Goal: Check status: Check status

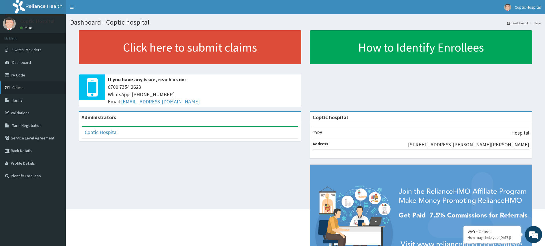
click at [12, 87] on link "Claims" at bounding box center [33, 87] width 66 height 13
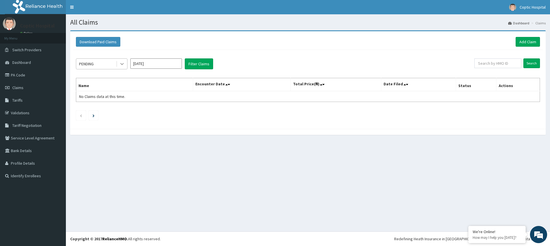
click at [120, 65] on icon at bounding box center [122, 64] width 6 height 6
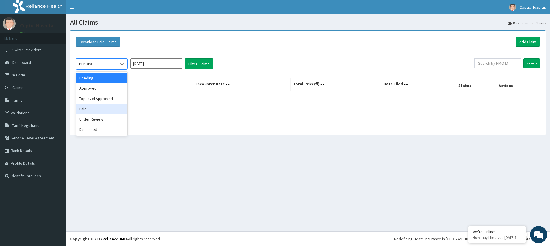
click at [100, 110] on div "Paid" at bounding box center [102, 109] width 52 height 10
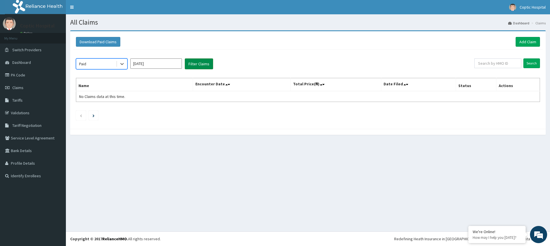
click at [199, 68] on button "Filter Claims" at bounding box center [199, 63] width 28 height 11
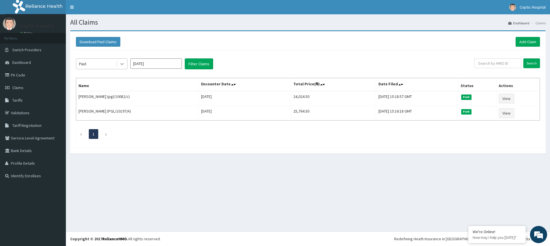
click at [122, 63] on icon at bounding box center [122, 64] width 6 height 6
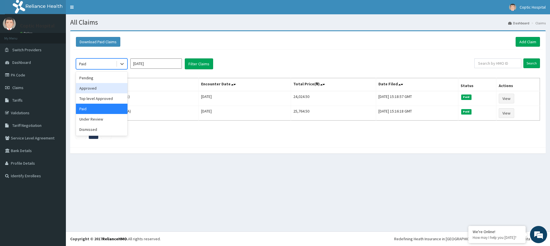
click at [106, 84] on div "Approved" at bounding box center [102, 88] width 52 height 10
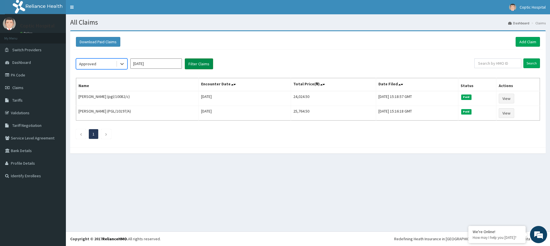
click at [206, 66] on button "Filter Claims" at bounding box center [199, 63] width 28 height 11
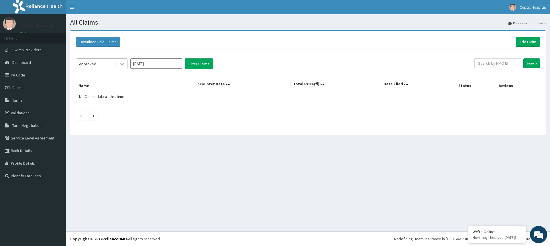
click at [121, 65] on icon at bounding box center [122, 64] width 6 height 6
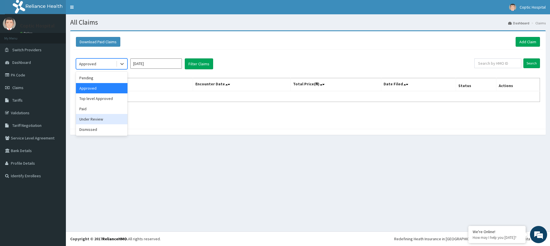
click at [105, 118] on div "Under Review" at bounding box center [102, 119] width 52 height 10
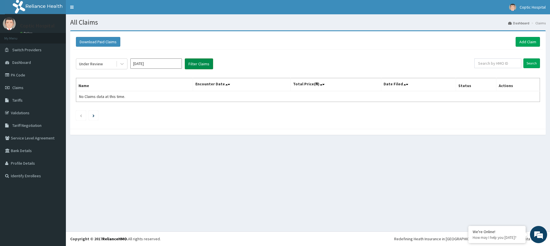
click at [189, 68] on button "Filter Claims" at bounding box center [199, 63] width 28 height 11
click at [125, 65] on div at bounding box center [122, 64] width 10 height 10
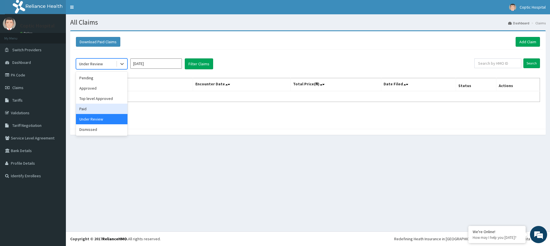
click at [112, 112] on div "Paid" at bounding box center [102, 109] width 52 height 10
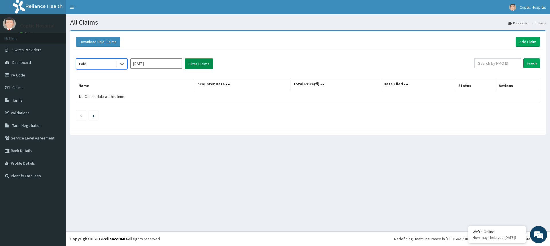
click at [193, 68] on button "Filter Claims" at bounding box center [199, 63] width 28 height 11
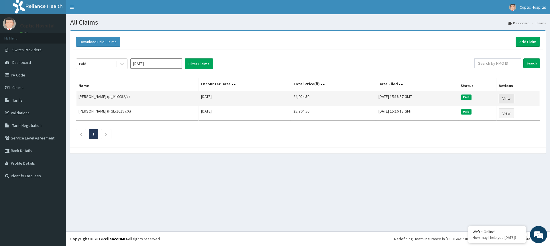
click at [508, 96] on link "View" at bounding box center [505, 99] width 15 height 10
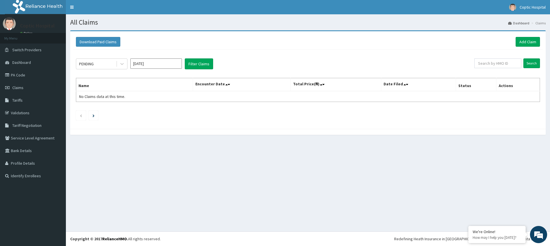
click at [144, 65] on input "Oct 2025" at bounding box center [156, 63] width 52 height 10
click at [167, 109] on div "Sep" at bounding box center [172, 111] width 11 height 11
type input "Sep 2025"
click at [195, 62] on button "Filter Claims" at bounding box center [199, 63] width 28 height 11
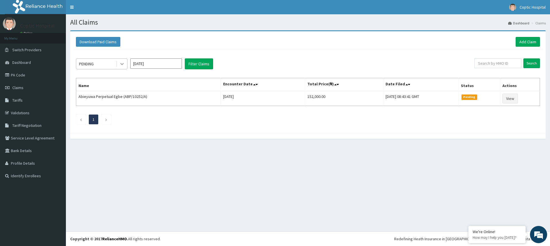
click at [125, 63] on div at bounding box center [122, 64] width 10 height 10
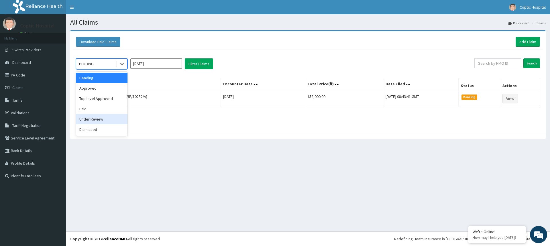
click at [119, 116] on div "Under Review" at bounding box center [102, 119] width 52 height 10
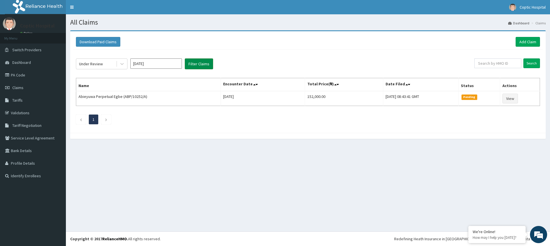
click at [205, 64] on button "Filter Claims" at bounding box center [199, 63] width 28 height 11
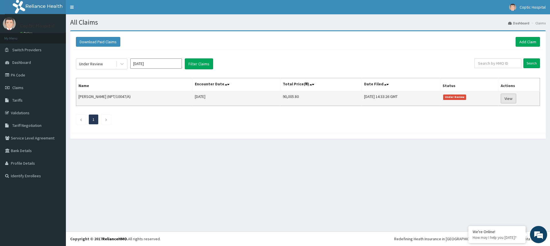
click at [505, 101] on link "View" at bounding box center [507, 99] width 15 height 10
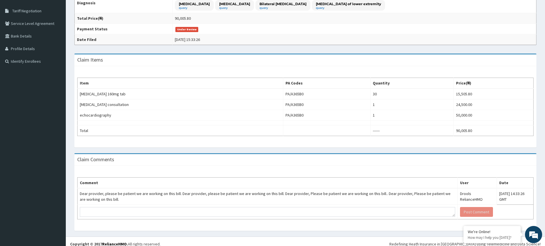
scroll to position [120, 0]
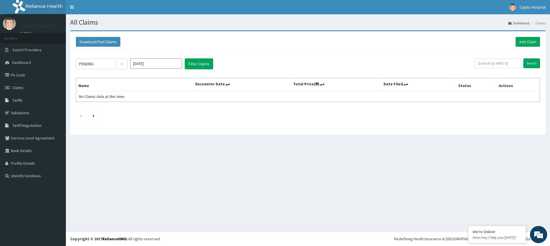
click at [151, 61] on input "[DATE]" at bounding box center [156, 63] width 52 height 10
click at [180, 112] on div "[DATE] Aug Sep" at bounding box center [156, 111] width 51 height 12
click at [177, 111] on div "Sep" at bounding box center [172, 111] width 11 height 11
type input "[DATE]"
click at [119, 65] on div at bounding box center [122, 64] width 10 height 10
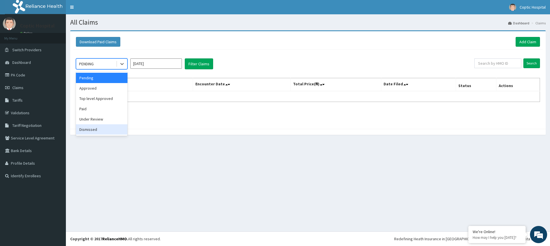
click at [103, 127] on div "Dismissed" at bounding box center [102, 129] width 52 height 10
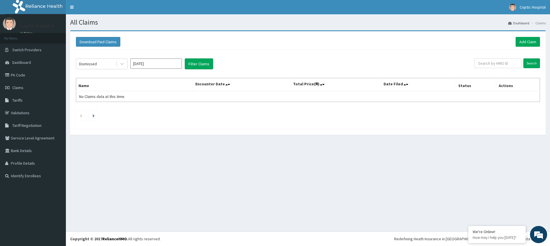
click at [194, 71] on div "Dismissed [DATE] Filter Claims Search Name Encounter Date Total Price(₦) Date F…" at bounding box center [307, 88] width 469 height 76
click at [195, 65] on button "Filter Claims" at bounding box center [199, 63] width 28 height 11
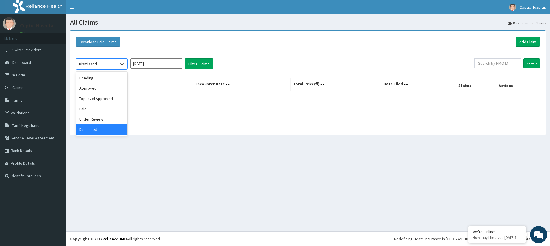
click at [121, 62] on icon at bounding box center [122, 64] width 6 height 6
click at [112, 90] on div "Approved" at bounding box center [102, 88] width 52 height 10
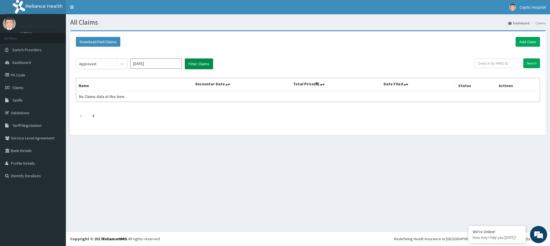
click at [200, 68] on button "Filter Claims" at bounding box center [199, 63] width 28 height 11
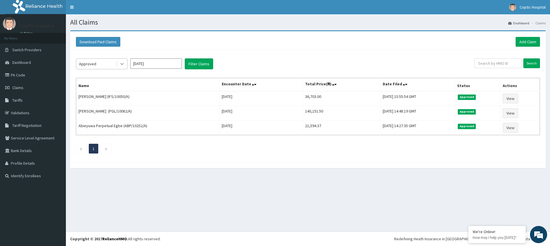
click at [125, 63] on icon at bounding box center [122, 64] width 6 height 6
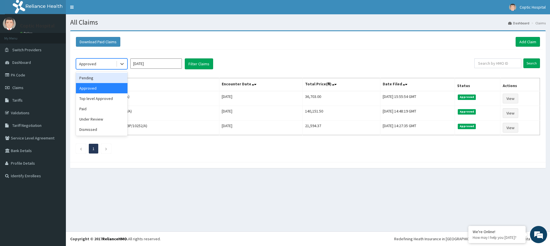
click at [100, 76] on div "Pending" at bounding box center [102, 78] width 52 height 10
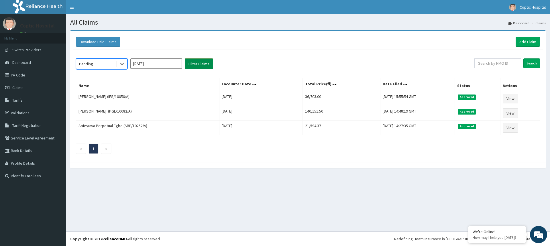
click at [197, 66] on button "Filter Claims" at bounding box center [199, 63] width 28 height 11
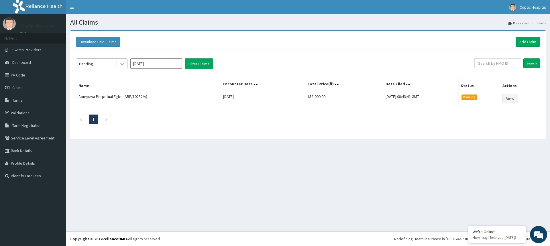
click at [120, 60] on div at bounding box center [122, 64] width 10 height 10
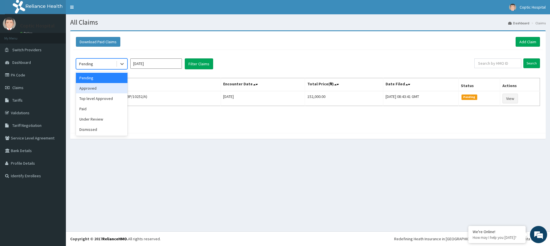
click at [110, 85] on div "Approved" at bounding box center [102, 88] width 52 height 10
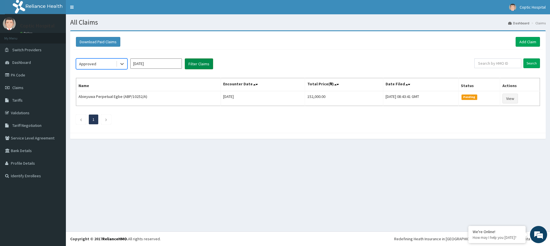
click at [206, 64] on button "Filter Claims" at bounding box center [199, 63] width 28 height 11
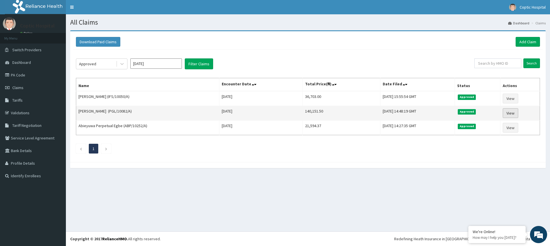
click at [509, 116] on link "View" at bounding box center [509, 113] width 15 height 10
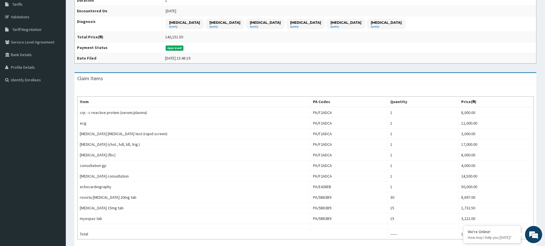
scroll to position [86, 0]
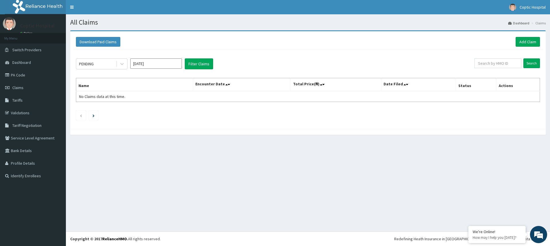
click at [139, 64] on input "[DATE]" at bounding box center [156, 63] width 52 height 10
click at [175, 108] on div "Sep" at bounding box center [172, 111] width 11 height 11
click at [126, 62] on div at bounding box center [122, 64] width 10 height 10
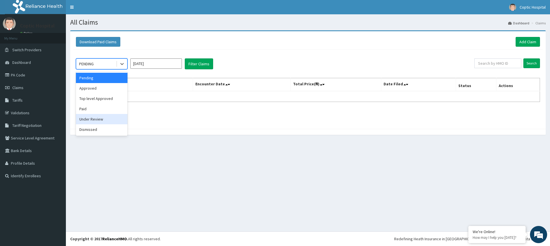
click at [100, 119] on div "Under Review" at bounding box center [102, 119] width 52 height 10
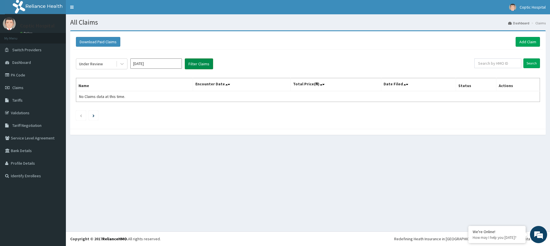
click at [201, 62] on button "Filter Claims" at bounding box center [199, 63] width 28 height 11
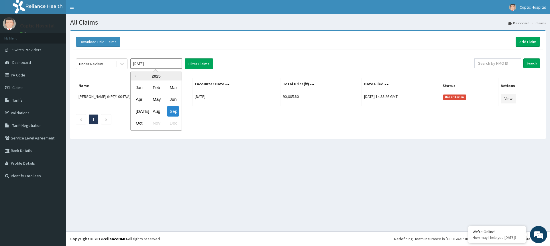
click at [162, 66] on input "Sep 2025" at bounding box center [156, 63] width 52 height 10
click at [161, 109] on div "Aug" at bounding box center [155, 111] width 11 height 11
type input "Aug 2025"
click at [203, 64] on button "Filter Claims" at bounding box center [199, 63] width 28 height 11
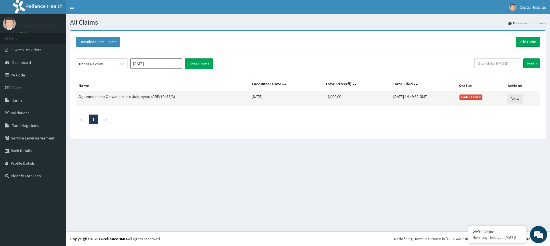
click at [513, 100] on link "View" at bounding box center [514, 99] width 15 height 10
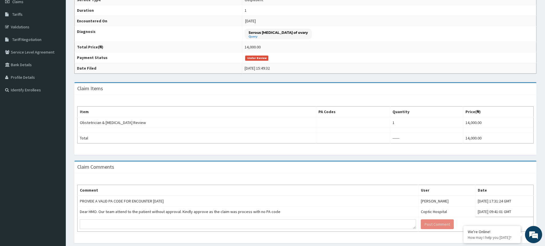
scroll to position [103, 0]
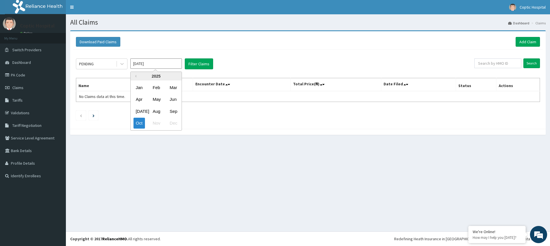
click at [154, 65] on input "Oct 2025" at bounding box center [156, 63] width 52 height 10
click at [155, 109] on div "Aug" at bounding box center [155, 111] width 11 height 11
type input "Aug 2025"
click at [201, 66] on button "Filter Claims" at bounding box center [199, 63] width 28 height 11
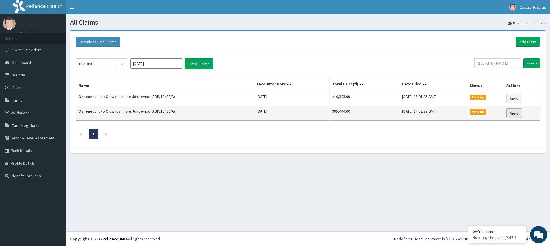
click at [515, 117] on link "View" at bounding box center [513, 113] width 15 height 10
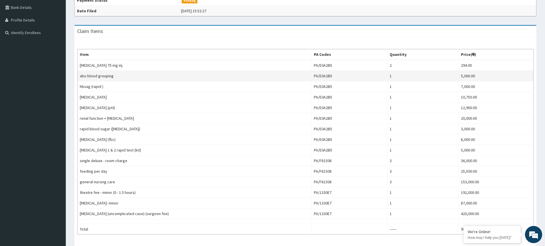
scroll to position [230, 0]
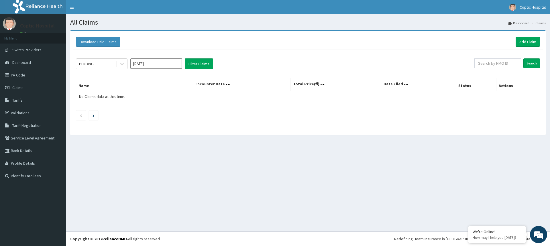
click at [139, 64] on input "Oct 2025" at bounding box center [156, 63] width 52 height 10
click at [154, 105] on div "Jan Feb Mar Apr May Jun Jul Aug Sep Oct Nov Dec" at bounding box center [156, 106] width 51 height 48
click at [154, 111] on div "Aug" at bounding box center [155, 111] width 11 height 11
type input "Aug 2025"
click at [205, 63] on button "Filter Claims" at bounding box center [199, 63] width 28 height 11
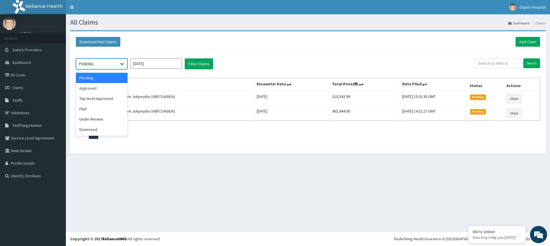
click at [121, 60] on div at bounding box center [122, 64] width 10 height 10
click at [105, 115] on div "Under Review" at bounding box center [102, 119] width 52 height 10
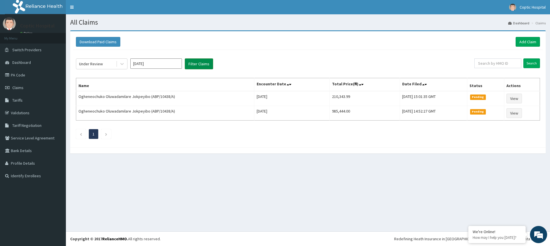
click at [195, 66] on button "Filter Claims" at bounding box center [199, 63] width 28 height 11
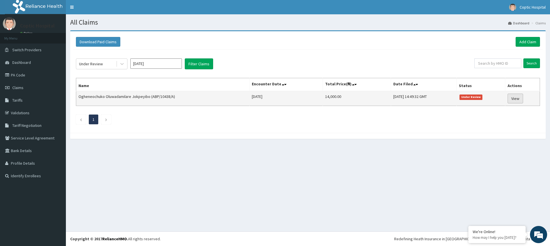
click at [521, 101] on link "View" at bounding box center [514, 99] width 15 height 10
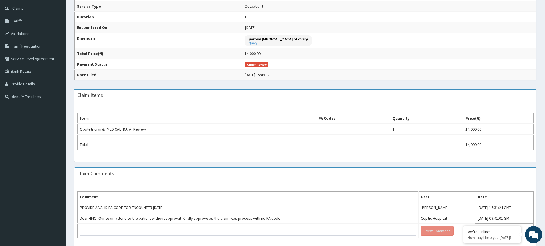
scroll to position [103, 0]
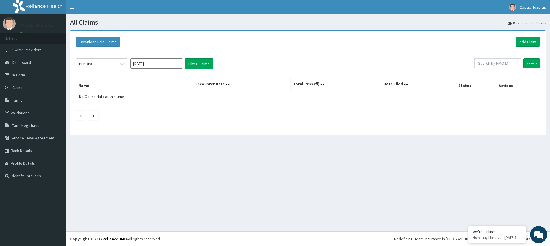
click at [151, 65] on input "[DATE]" at bounding box center [156, 63] width 52 height 10
click at [155, 106] on div "Aug" at bounding box center [155, 111] width 11 height 11
click at [127, 63] on div "PENDING Aug 2025 Filter Claims" at bounding box center [275, 63] width 398 height 11
click at [123, 62] on icon at bounding box center [122, 64] width 6 height 6
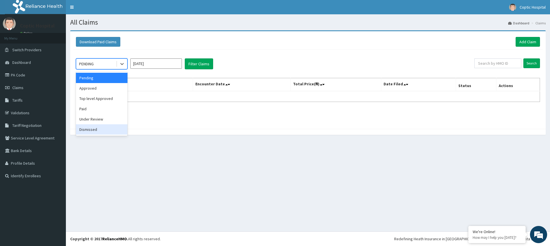
click at [99, 131] on div "Dismissed" at bounding box center [102, 129] width 52 height 10
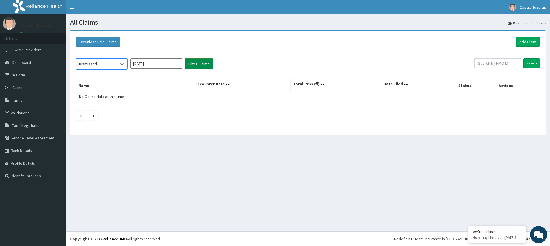
click at [205, 66] on button "Filter Claims" at bounding box center [199, 63] width 28 height 11
click at [154, 60] on input "[DATE]" at bounding box center [156, 63] width 52 height 10
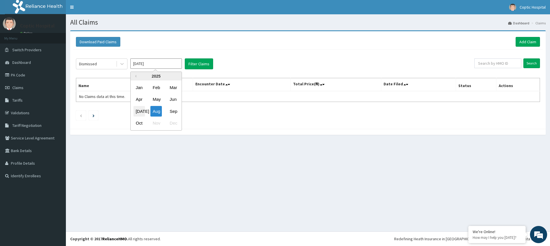
click at [141, 113] on div "[DATE]" at bounding box center [138, 111] width 11 height 11
click at [188, 68] on button "Filter Claims" at bounding box center [199, 63] width 28 height 11
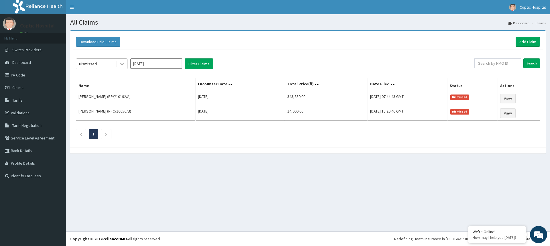
click at [120, 60] on div at bounding box center [122, 64] width 10 height 10
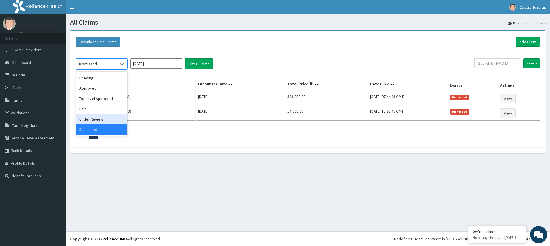
click at [96, 118] on div "Under Review" at bounding box center [102, 119] width 52 height 10
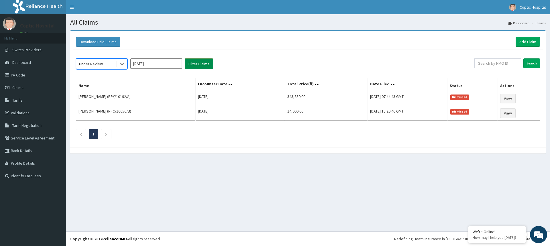
click at [197, 65] on button "Filter Claims" at bounding box center [199, 63] width 28 height 11
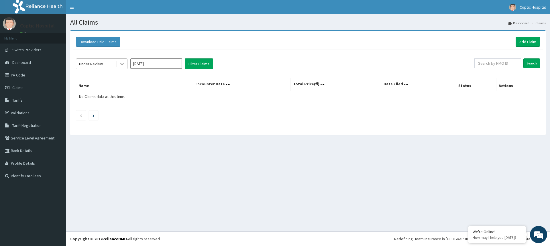
click at [124, 62] on icon at bounding box center [122, 64] width 6 height 6
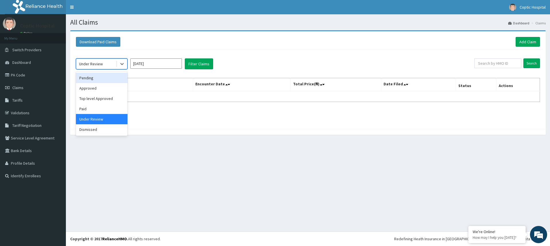
click at [109, 80] on div "Pending" at bounding box center [102, 78] width 52 height 10
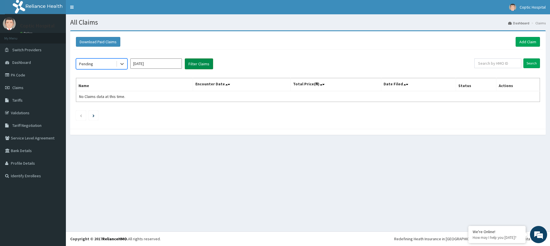
click at [201, 68] on button "Filter Claims" at bounding box center [199, 63] width 28 height 11
click at [165, 62] on input "Jul 2025" at bounding box center [156, 63] width 52 height 10
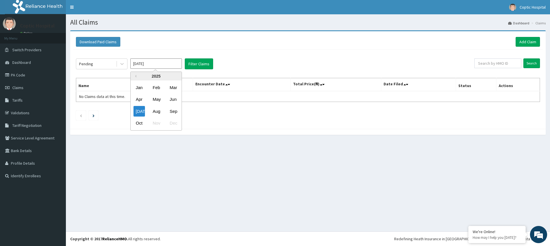
click at [155, 105] on div "Jul Aug Sep" at bounding box center [156, 111] width 51 height 12
click at [155, 106] on div "Aug" at bounding box center [155, 111] width 11 height 11
type input "[DATE]"
click at [195, 63] on button "Filter Claims" at bounding box center [199, 63] width 28 height 11
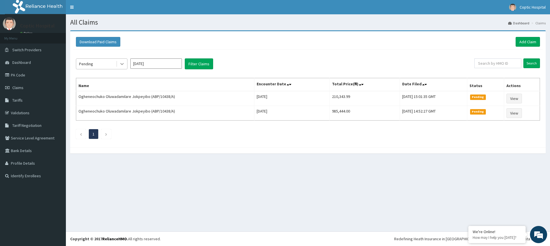
click at [124, 64] on icon at bounding box center [122, 64] width 6 height 6
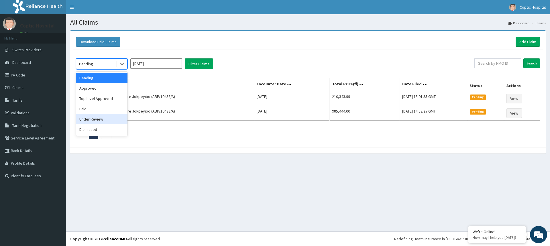
click at [112, 119] on div "Under Review" at bounding box center [102, 119] width 52 height 10
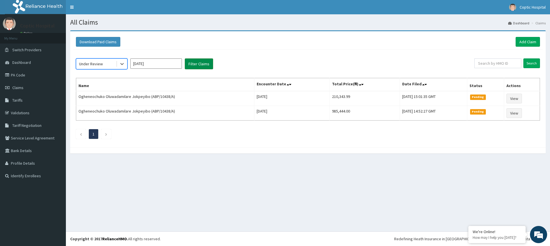
click at [193, 63] on button "Filter Claims" at bounding box center [199, 63] width 28 height 11
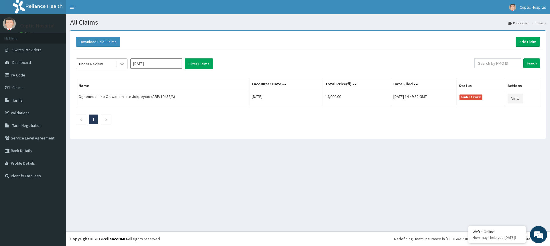
click at [126, 65] on div at bounding box center [122, 64] width 10 height 10
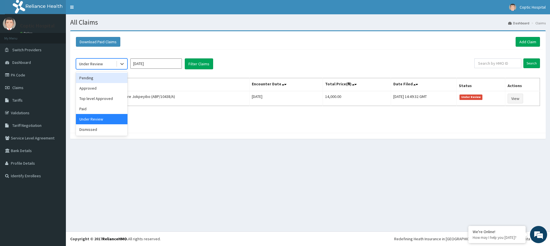
click at [116, 80] on div "Pending" at bounding box center [102, 78] width 52 height 10
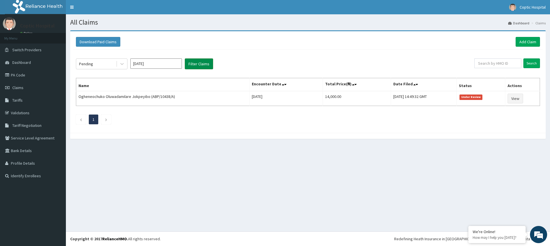
click at [204, 64] on button "Filter Claims" at bounding box center [199, 63] width 28 height 11
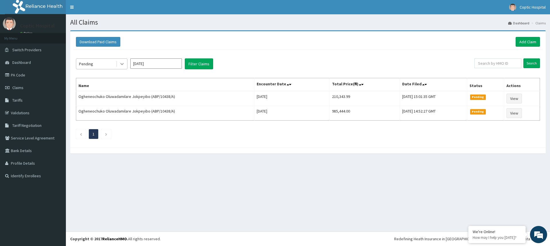
click at [122, 64] on icon at bounding box center [121, 64] width 3 height 2
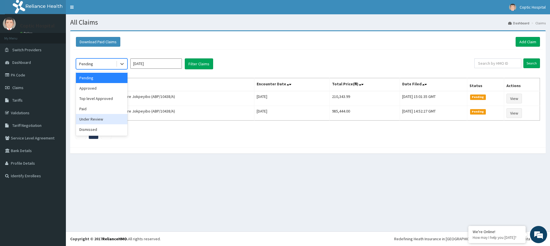
click at [113, 121] on div "Under Review" at bounding box center [102, 119] width 52 height 10
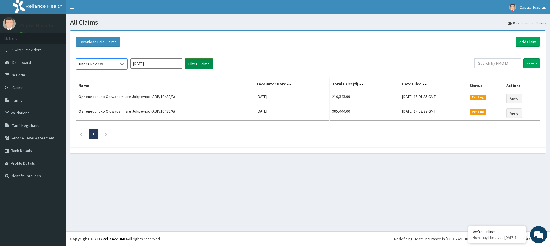
click at [203, 62] on button "Filter Claims" at bounding box center [199, 63] width 28 height 11
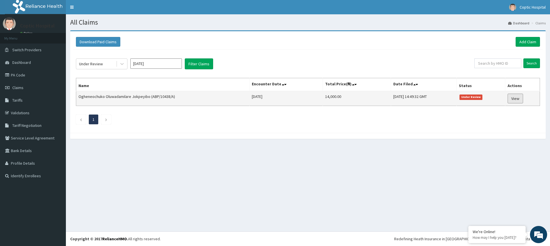
drag, startPoint x: 511, startPoint y: 97, endPoint x: 501, endPoint y: 98, distance: 10.0
click at [511, 97] on link "View" at bounding box center [514, 99] width 15 height 10
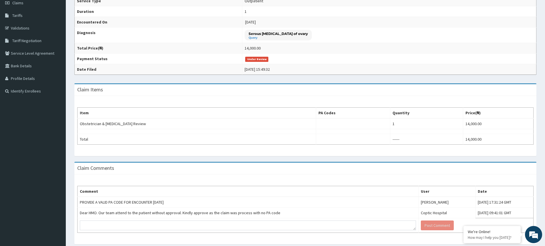
scroll to position [17, 0]
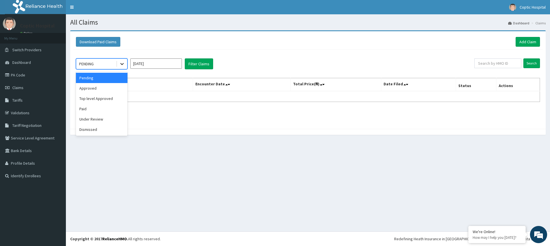
click at [119, 64] on div at bounding box center [122, 64] width 10 height 10
click at [104, 130] on div "Dismissed" at bounding box center [102, 129] width 52 height 10
click at [158, 65] on input "[DATE]" at bounding box center [156, 63] width 52 height 10
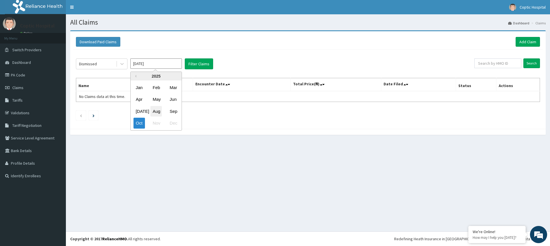
click at [152, 114] on div "Aug" at bounding box center [155, 111] width 11 height 11
type input "[DATE]"
click at [191, 61] on button "Filter Claims" at bounding box center [199, 63] width 28 height 11
click at [149, 66] on input "[DATE]" at bounding box center [156, 63] width 52 height 10
